Goal: Information Seeking & Learning: Find specific page/section

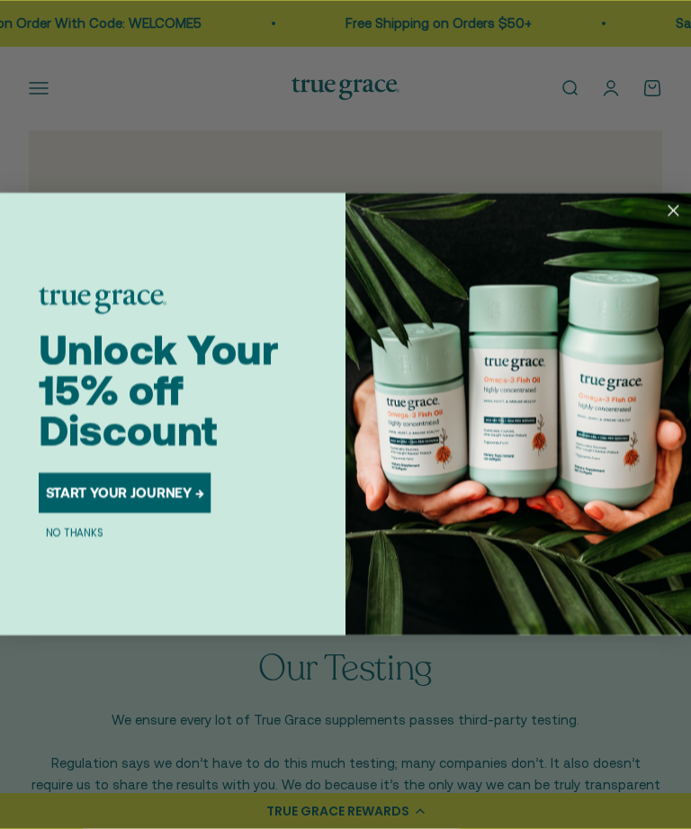
scroll to position [1215, 0]
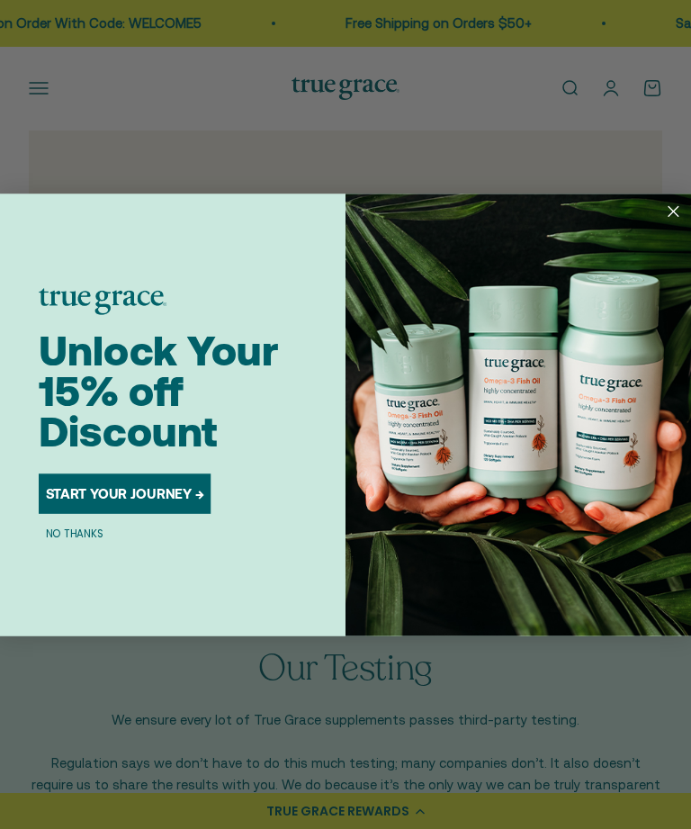
click at [683, 223] on icon "Close dialog" at bounding box center [674, 211] width 24 height 24
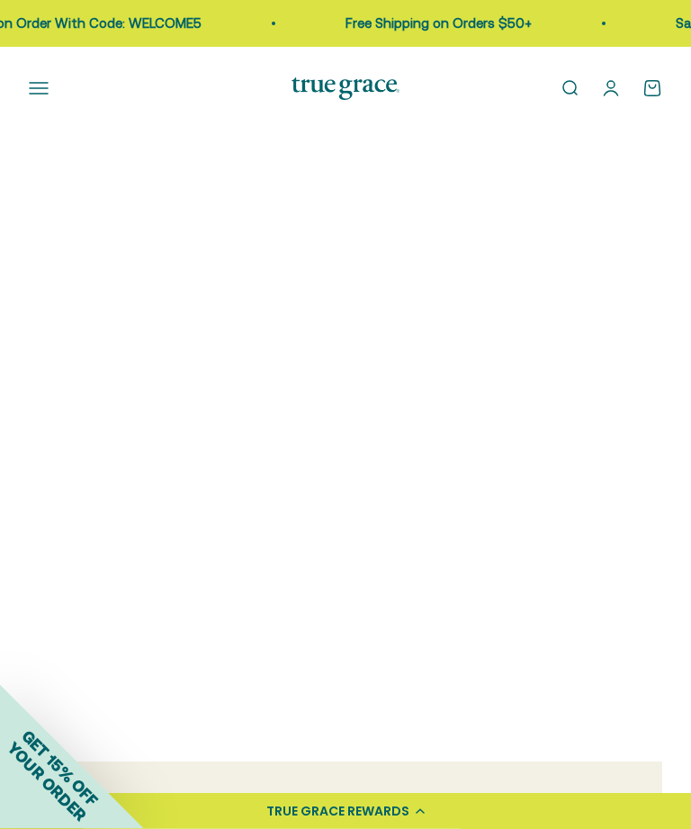
scroll to position [0, 0]
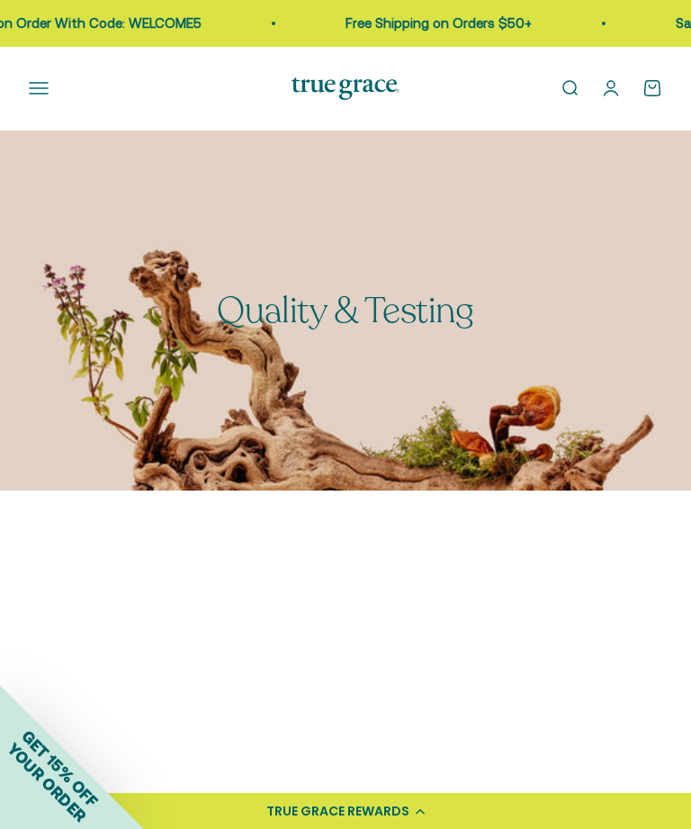
click at [41, 83] on icon "button" at bounding box center [39, 88] width 18 height 11
click at [42, 86] on icon "button" at bounding box center [39, 88] width 20 height 20
click at [45, 84] on icon "button" at bounding box center [39, 88] width 20 height 20
click at [45, 83] on icon "button" at bounding box center [39, 88] width 18 height 11
click at [41, 93] on icon "button" at bounding box center [39, 88] width 20 height 20
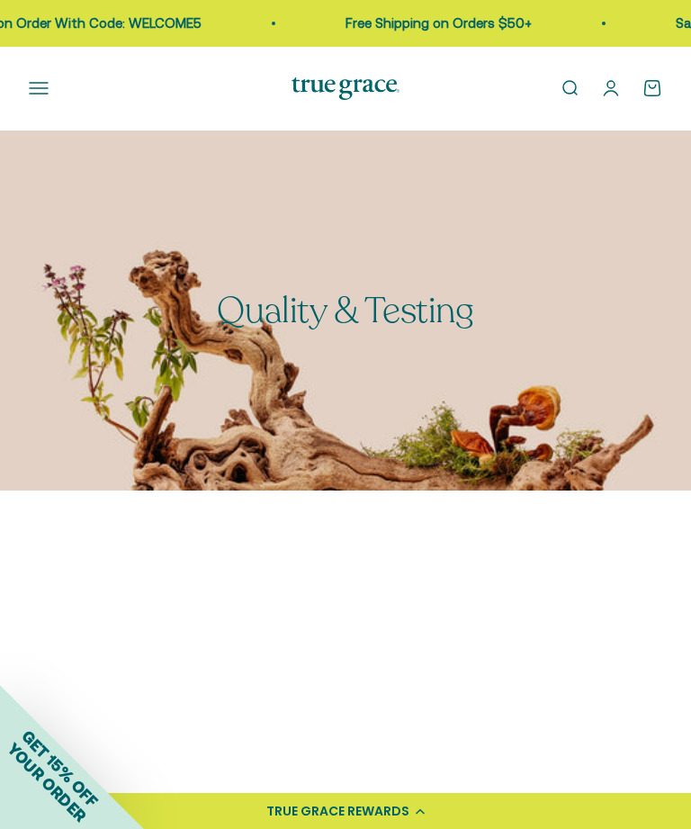
click at [41, 93] on icon "button" at bounding box center [39, 88] width 20 height 20
click at [35, 105] on div "Open navigation menu Open search Shop Multivitamins Women's Multivitamin Women'…" at bounding box center [345, 89] width 691 height 84
click at [45, 88] on icon "button" at bounding box center [39, 88] width 18 height 11
click at [42, 83] on icon "button" at bounding box center [39, 88] width 18 height 11
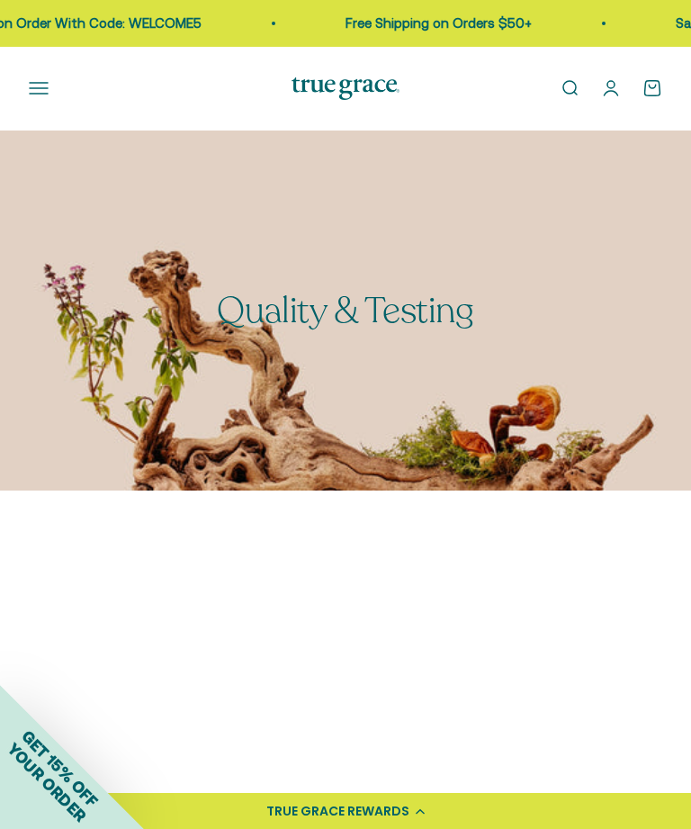
click at [35, 95] on icon "button" at bounding box center [39, 88] width 20 height 20
click at [42, 103] on div "Open navigation menu Open search Shop Multivitamins Women's Multivitamin Women'…" at bounding box center [345, 89] width 691 height 84
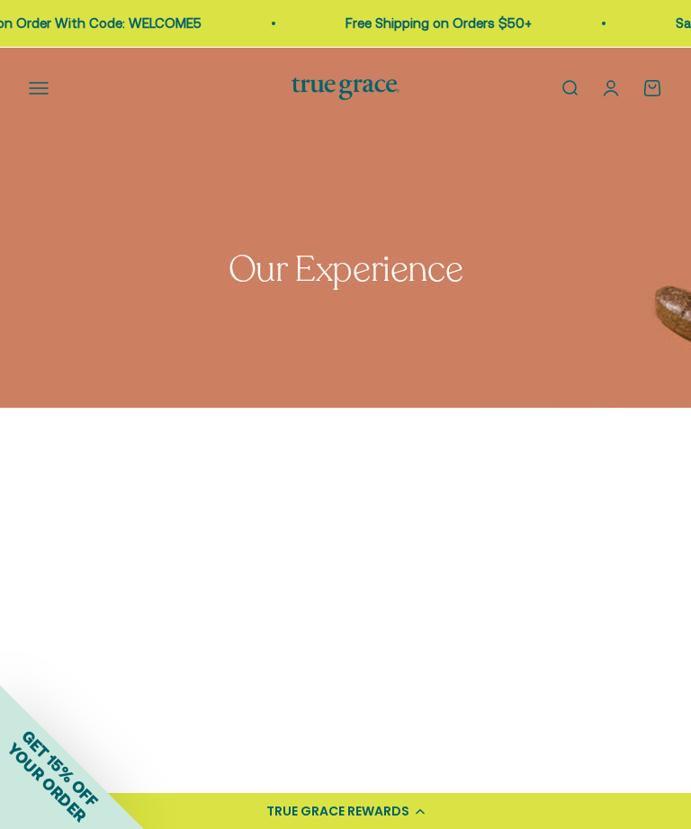
click at [44, 86] on icon "button" at bounding box center [39, 88] width 20 height 20
click at [45, 80] on icon "button" at bounding box center [39, 88] width 20 height 20
click at [45, 79] on icon "button" at bounding box center [39, 88] width 20 height 20
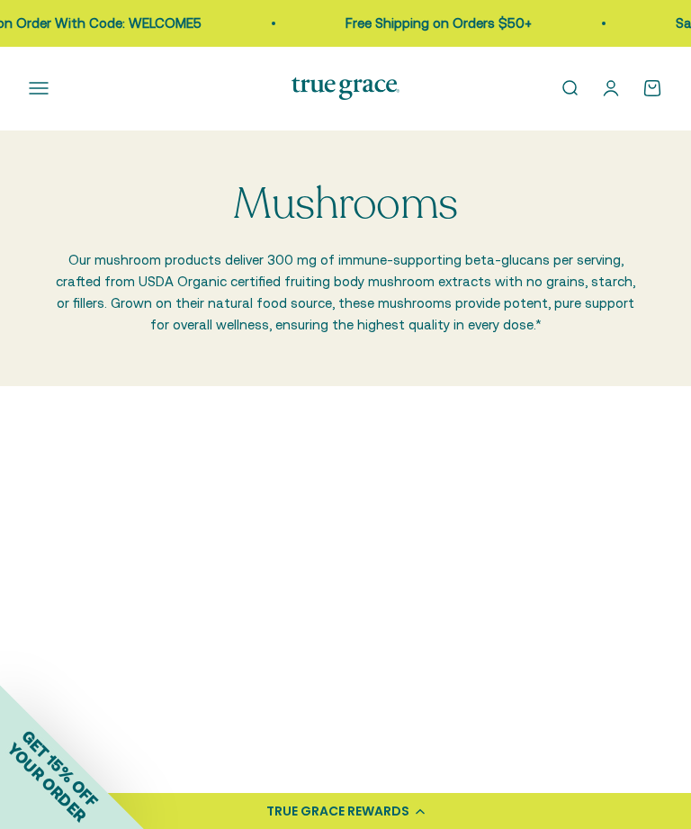
click at [45, 95] on icon "button" at bounding box center [39, 88] width 20 height 20
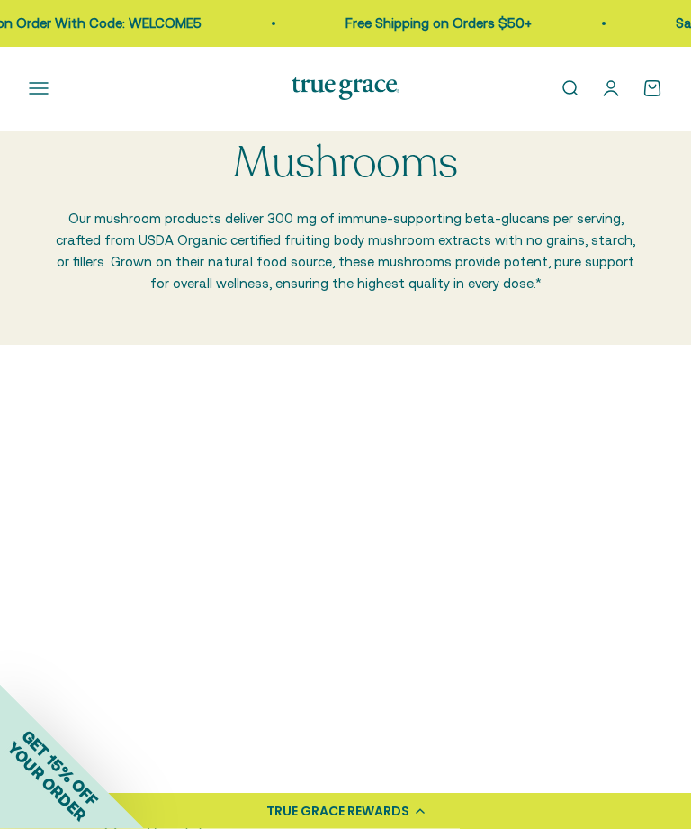
scroll to position [46, 0]
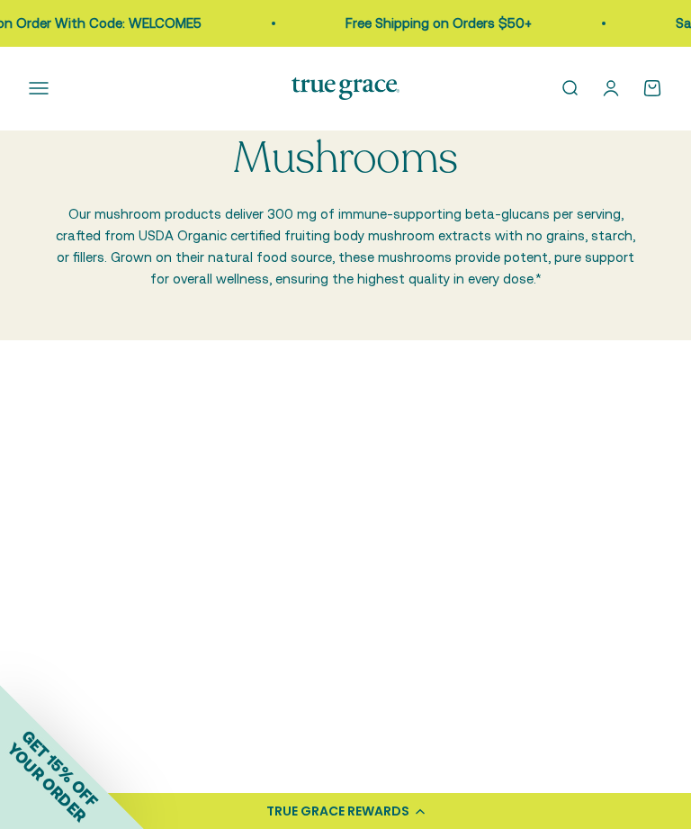
click at [529, 23] on link "Free Shipping on Orders $50+" at bounding box center [439, 22] width 186 height 15
click at [408, 104] on div "Open navigation menu Open search Shop Multivitamins Women's Multivitamin Women'…" at bounding box center [345, 89] width 691 height 84
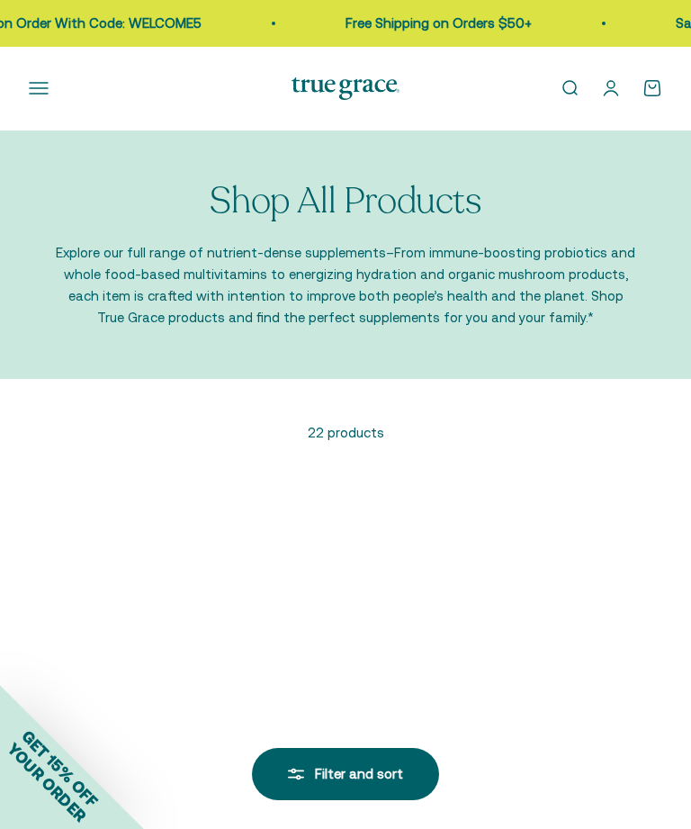
click at [439, 194] on p "Shop All Products" at bounding box center [345, 201] width 271 height 40
click at [366, 422] on p "22 products" at bounding box center [346, 433] width 634 height 22
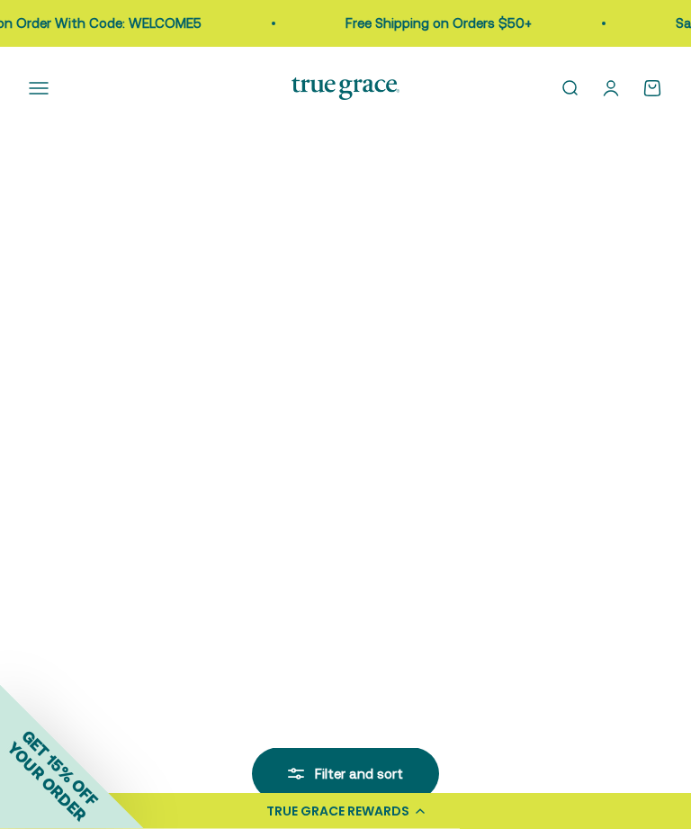
scroll to position [1640, 0]
click at [48, 88] on icon "button" at bounding box center [39, 88] width 18 height 11
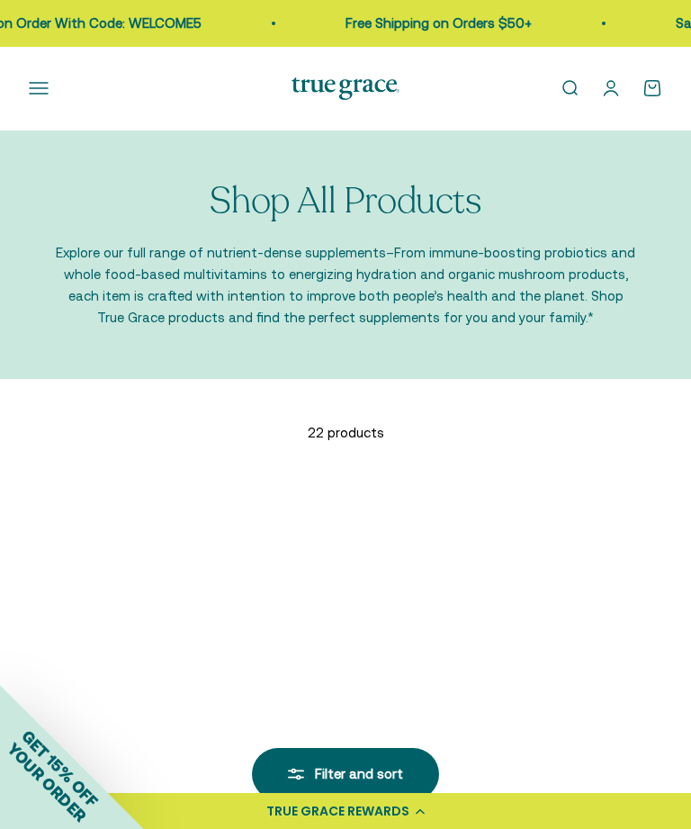
click at [368, 422] on p "22 products" at bounding box center [346, 433] width 634 height 22
click at [348, 422] on p "22 products" at bounding box center [346, 433] width 634 height 22
click at [580, 91] on icon at bounding box center [570, 88] width 20 height 20
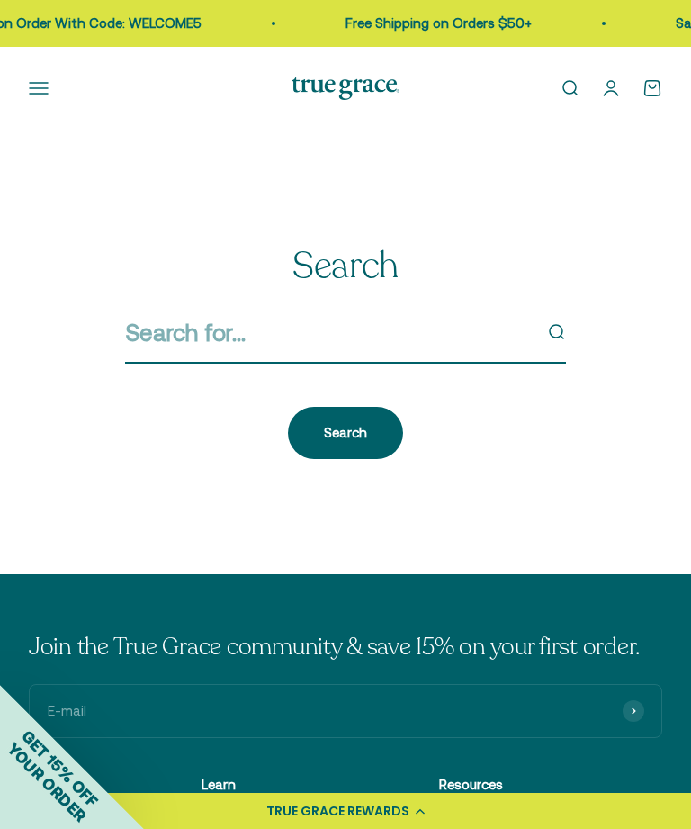
click at [443, 345] on input "Search" at bounding box center [328, 333] width 407 height 38
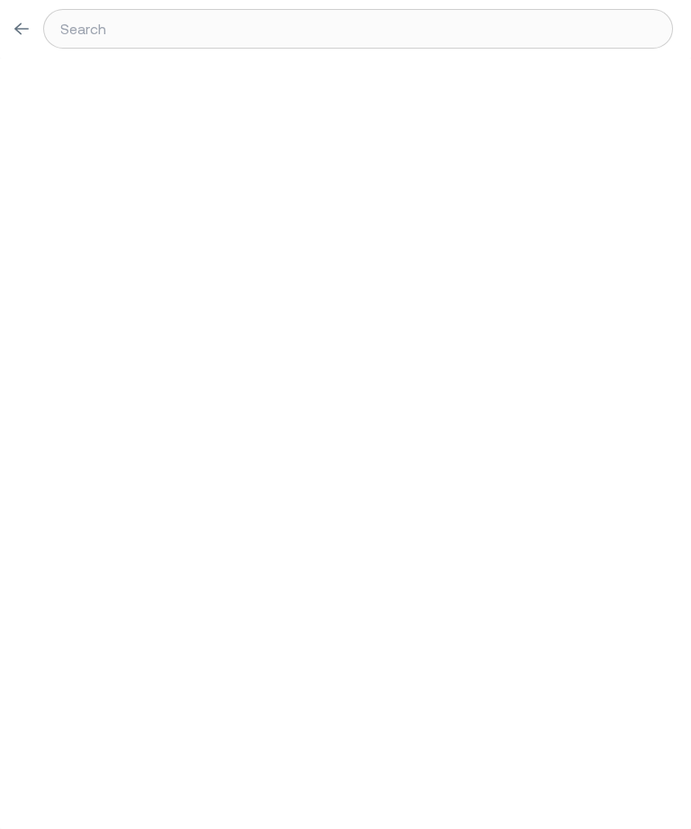
type input "G"
type input "Gr"
type input "Gre"
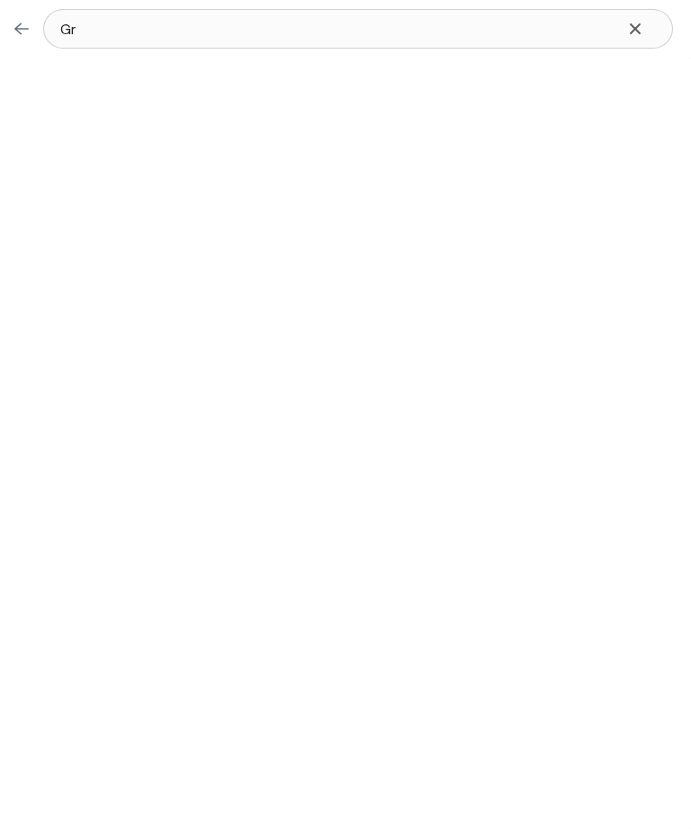
type input "Gre"
type input "Gree"
type input "Green"
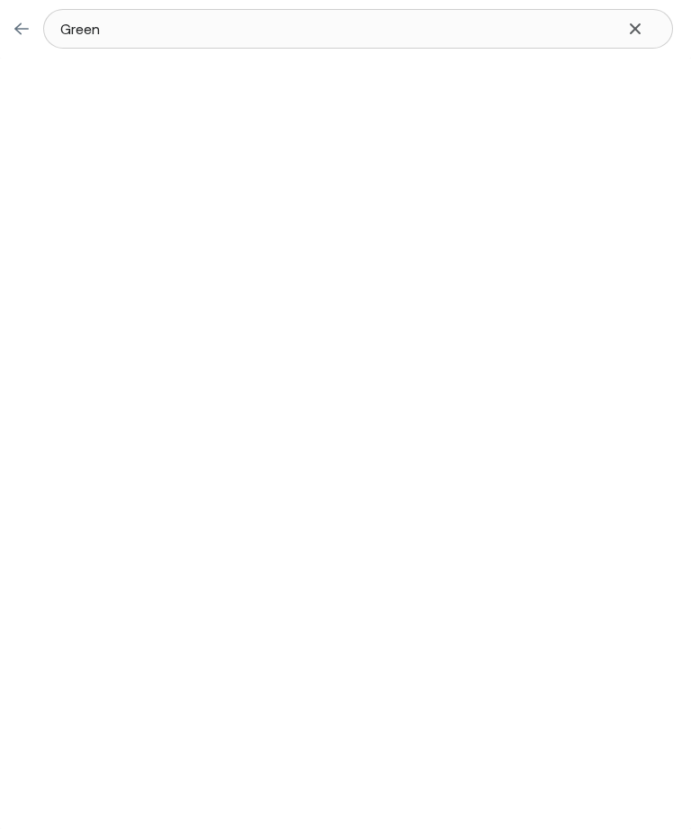
type input "Greens"
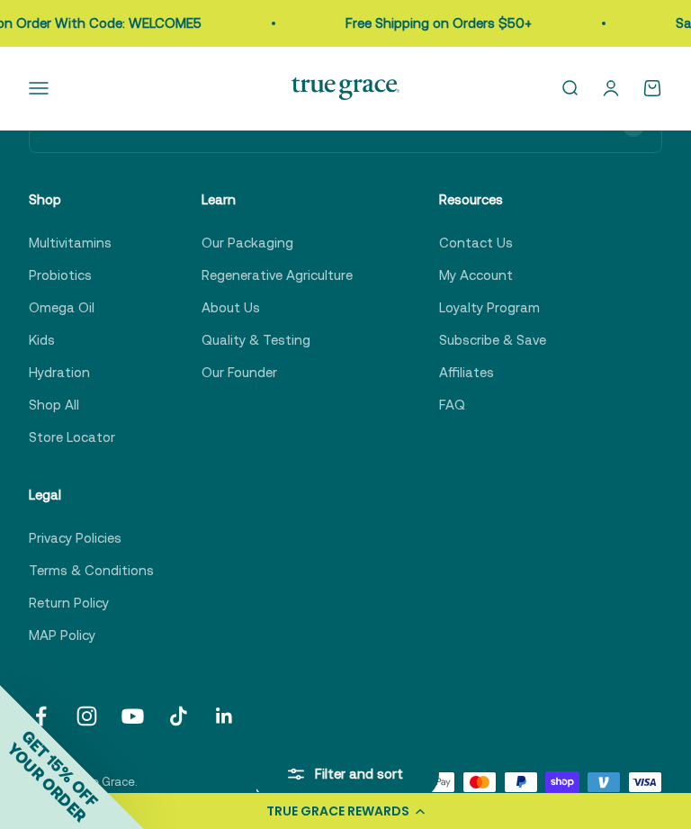
scroll to position [837, 0]
